Goal: Information Seeking & Learning: Learn about a topic

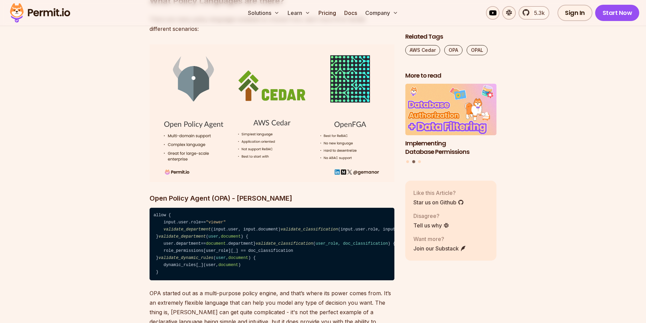
scroll to position [2135, 0]
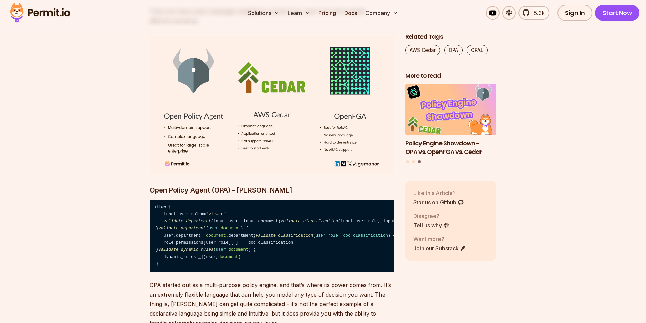
click at [301, 153] on img at bounding box center [271, 105] width 245 height 138
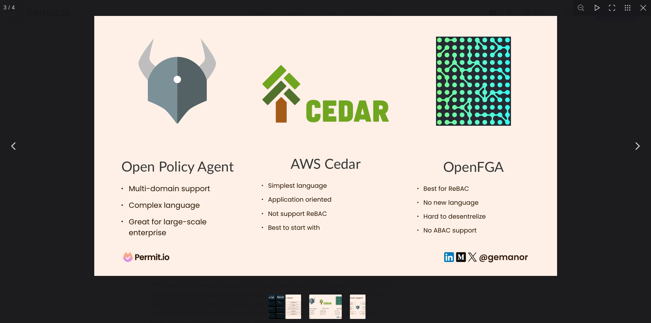
click at [301, 153] on img "You can close this modal content with the ESC key" at bounding box center [325, 146] width 463 height 260
click at [642, 8] on button "You can close this modal content with the ESC key" at bounding box center [643, 8] width 16 height 16
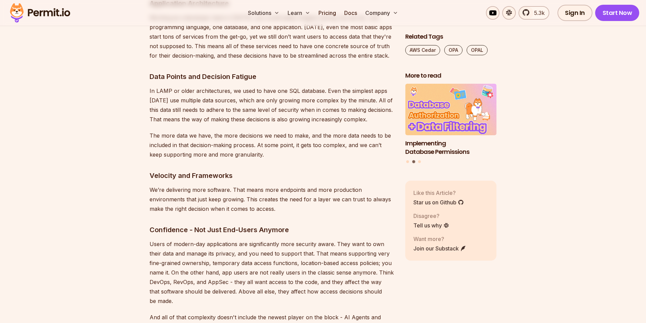
scroll to position [881, 0]
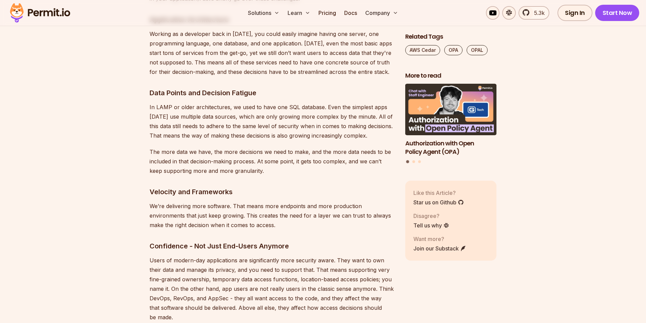
click at [330, 57] on p "Working as a developer back in [DATE], you could easily imagine having one serv…" at bounding box center [271, 52] width 245 height 47
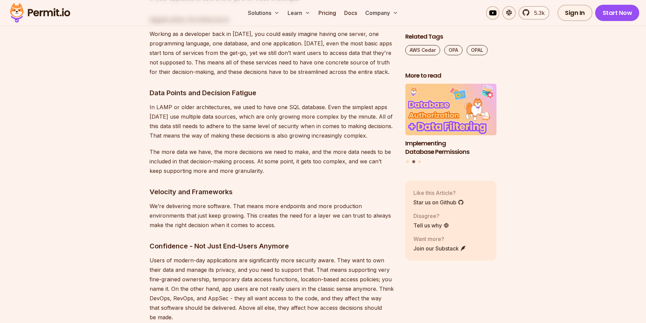
click at [183, 104] on p "In LAMP or older architectures, we used to have one SQL database. Even the simp…" at bounding box center [271, 121] width 245 height 38
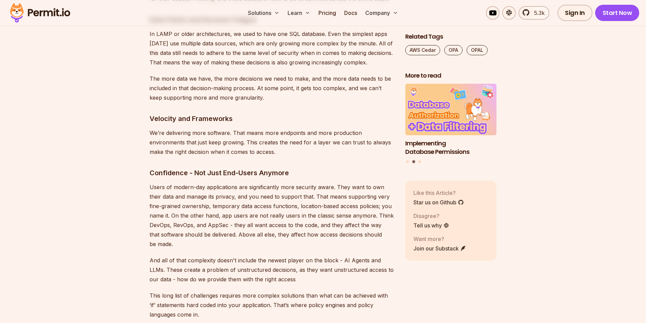
scroll to position [991, 0]
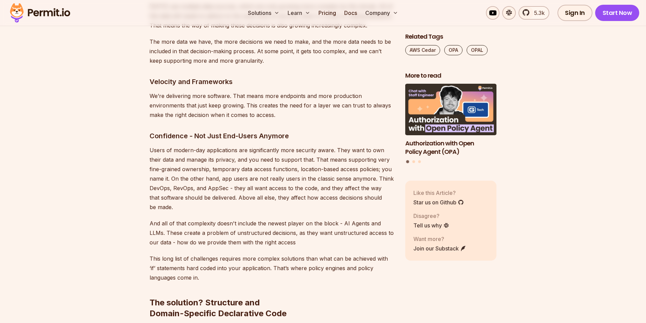
drag, startPoint x: 184, startPoint y: 103, endPoint x: 386, endPoint y: 173, distance: 214.0
click at [386, 173] on p "Users of modern-day applications are significantly more security aware. They wa…" at bounding box center [271, 178] width 245 height 66
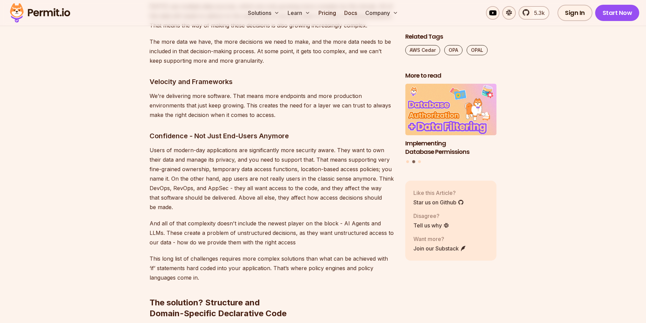
scroll to position [1027, 0]
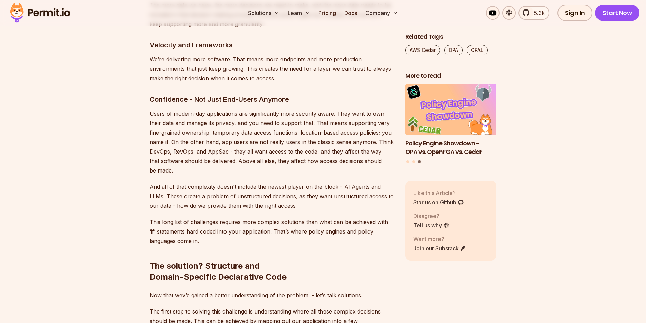
click at [316, 141] on p "Users of modern-day applications are significantly more security aware. They wa…" at bounding box center [271, 142] width 245 height 66
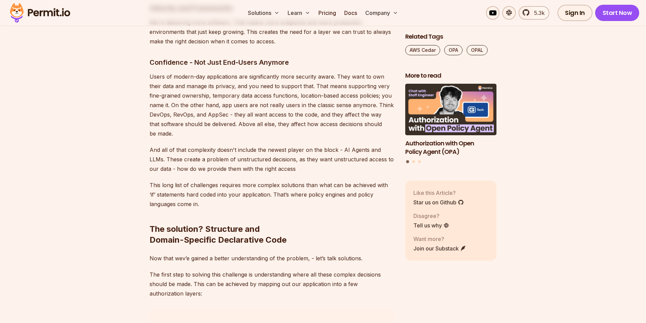
click at [382, 145] on p "And all of that complexity doesn't include the newest player on the block - AI …" at bounding box center [271, 159] width 245 height 28
click at [273, 157] on p "And all of that complexity doesn't include the newest player on the block - AI …" at bounding box center [271, 159] width 245 height 28
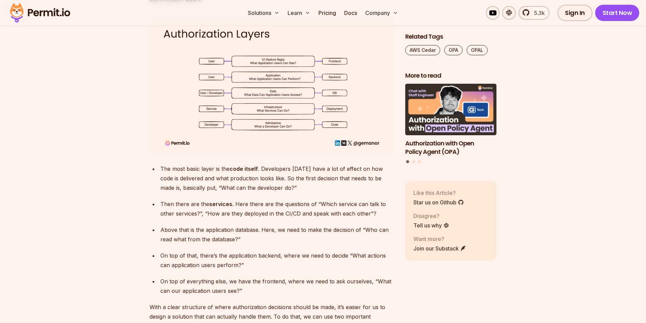
scroll to position [1395, 0]
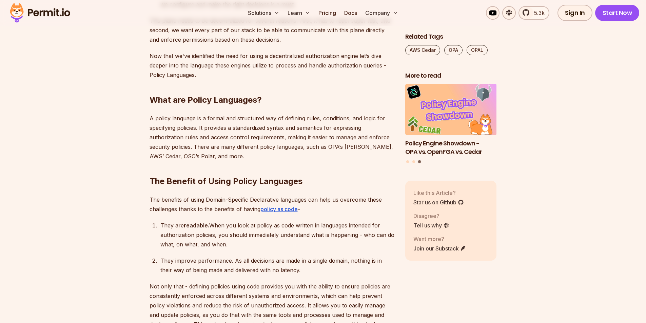
scroll to position [1763, 0]
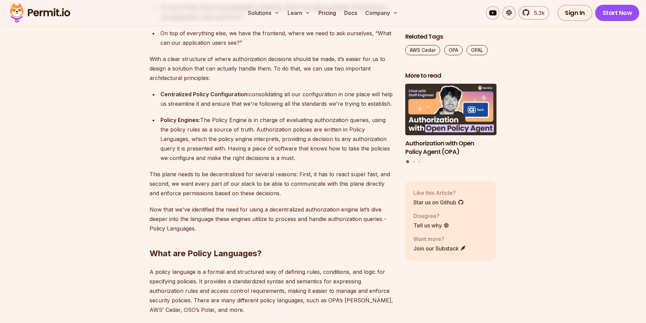
scroll to position [1626, 0]
